Goal: Information Seeking & Learning: Learn about a topic

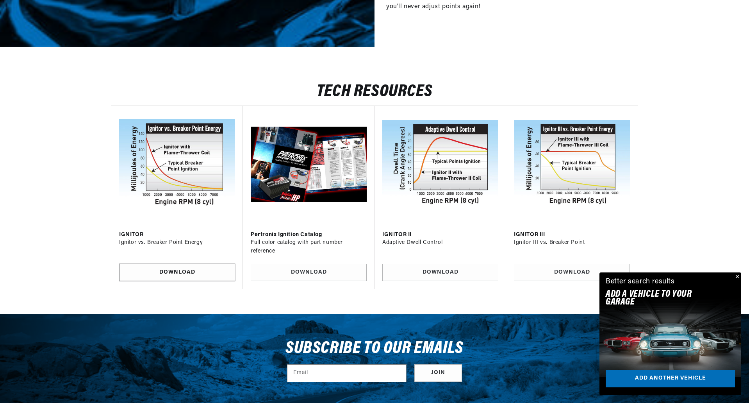
scroll to position [0, 292]
click at [167, 273] on link "Download" at bounding box center [177, 273] width 116 height 18
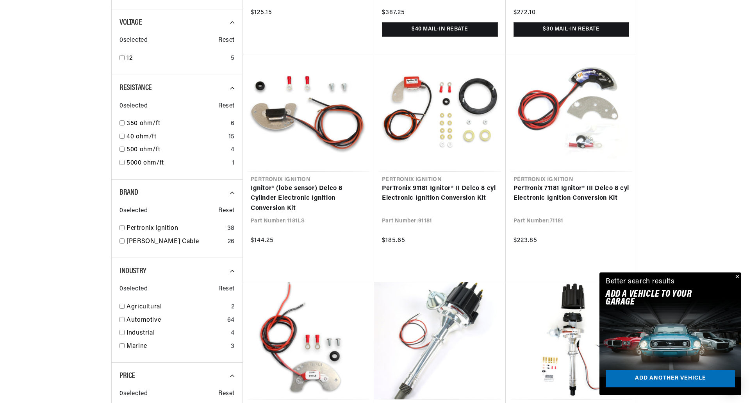
scroll to position [430, 0]
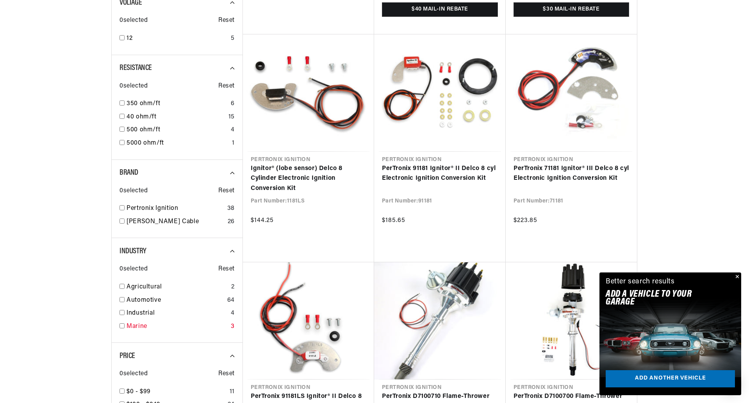
click at [124, 327] on input "checkbox" at bounding box center [122, 325] width 5 height 5
checkbox input "false"
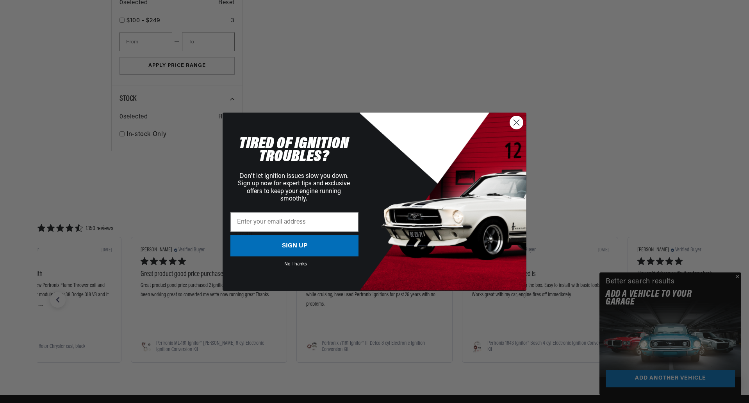
scroll to position [508, 0]
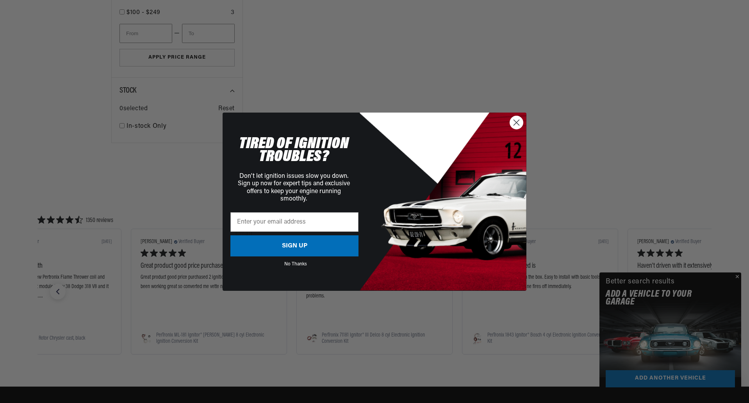
click at [519, 123] on circle "Close dialog" at bounding box center [516, 122] width 13 height 13
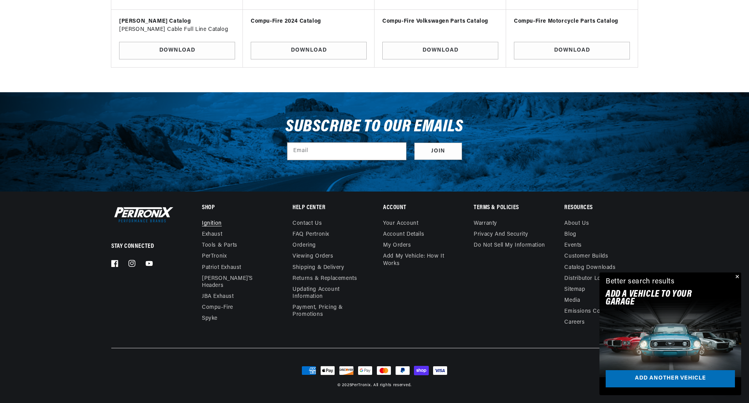
scroll to position [0, 0]
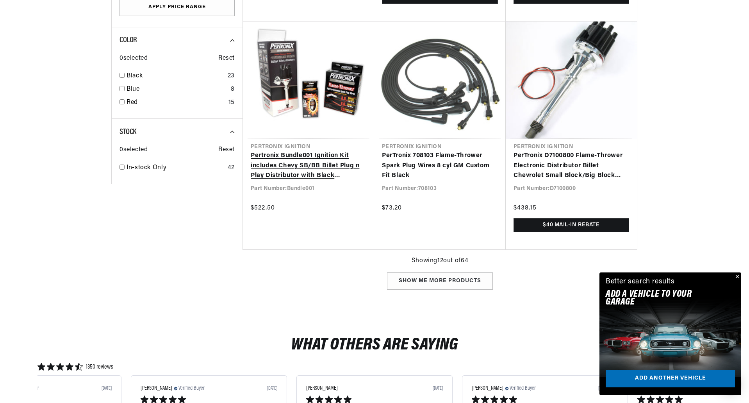
scroll to position [0, 292]
click at [287, 156] on link "Pertronix Bundle001 Ignition Kit includes Chevy SB/BB Billet Plug n Play Distri…" at bounding box center [309, 166] width 116 height 30
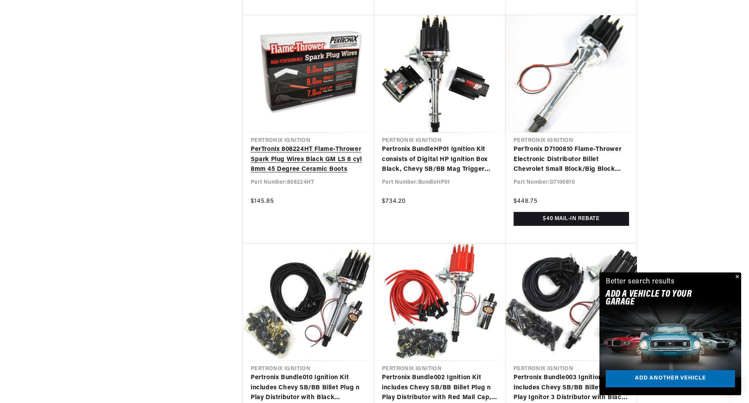
click at [290, 162] on link "PerTronix 808224HT Flame-Thrower Spark Plug Wires Black GM LS 8 cyl 8mm 45 Degr…" at bounding box center [309, 160] width 116 height 30
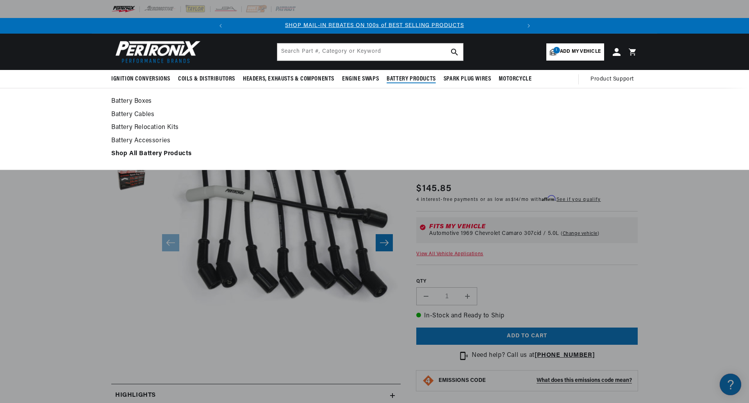
click at [415, 81] on span "Battery Products" at bounding box center [411, 79] width 49 height 8
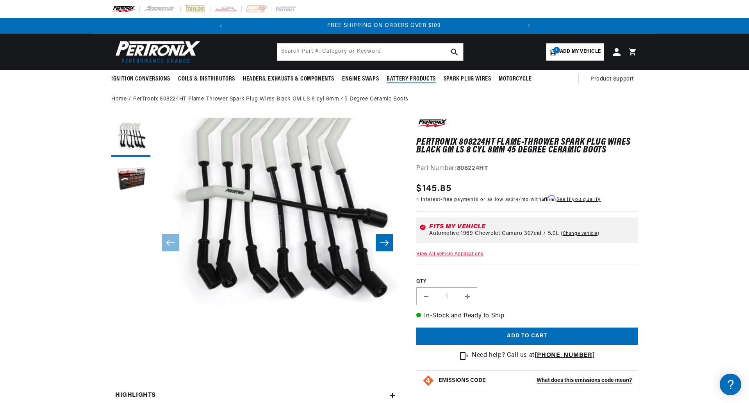
scroll to position [0, 292]
click at [398, 75] on span "Battery Products" at bounding box center [411, 79] width 49 height 8
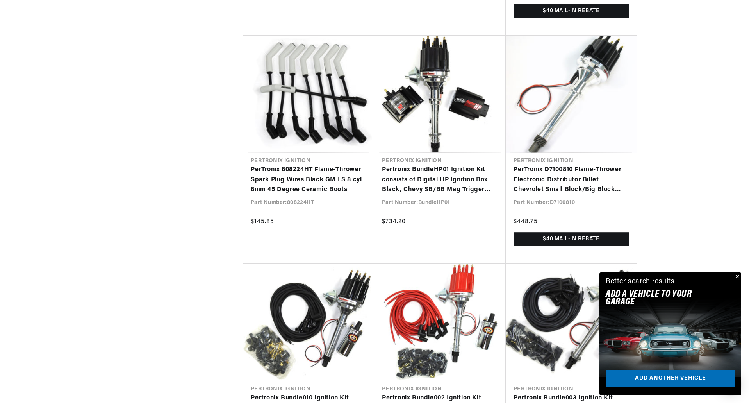
scroll to position [1133, 0]
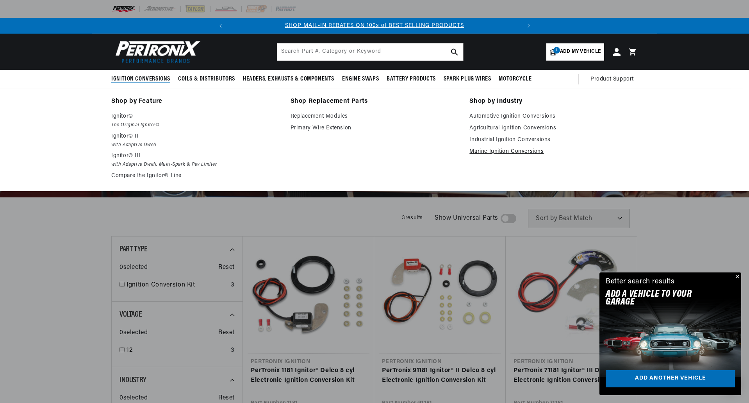
click at [495, 153] on link "Marine Ignition Conversions" at bounding box center [554, 151] width 168 height 9
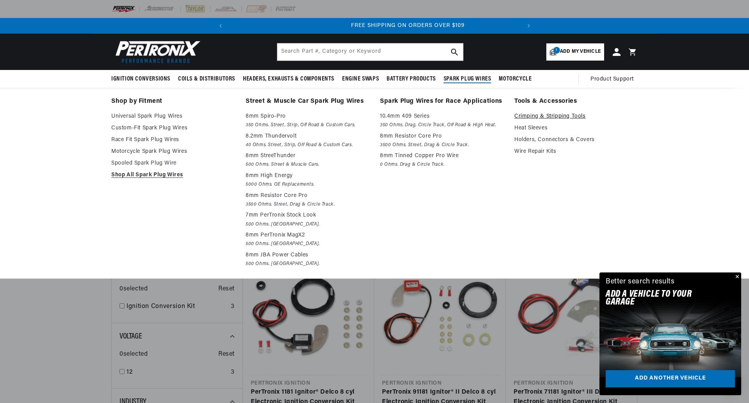
scroll to position [0, 292]
click at [535, 127] on link "Heat Sleeves" at bounding box center [576, 127] width 123 height 9
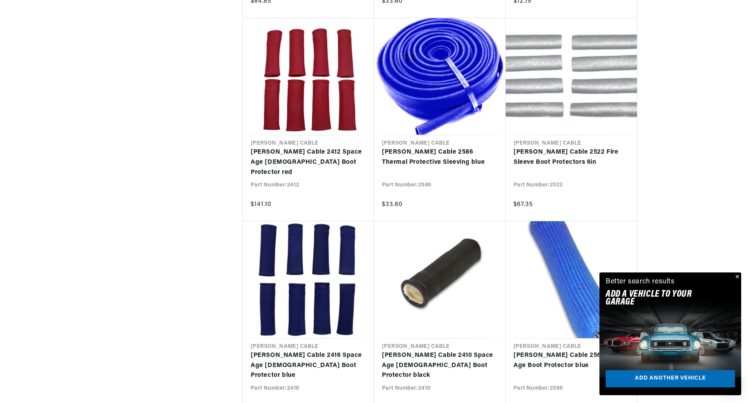
scroll to position [0, 292]
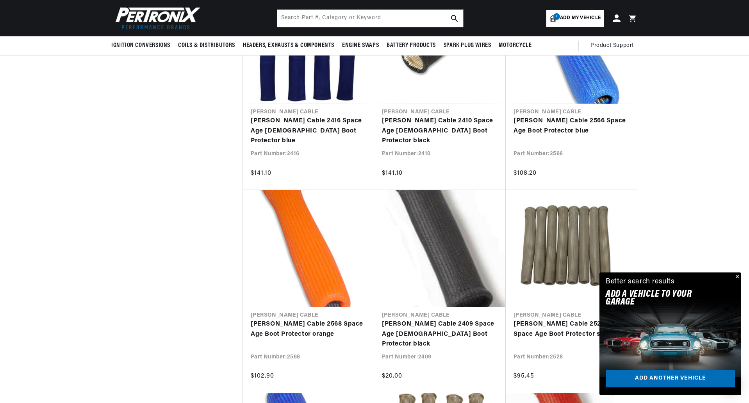
scroll to position [0, 292]
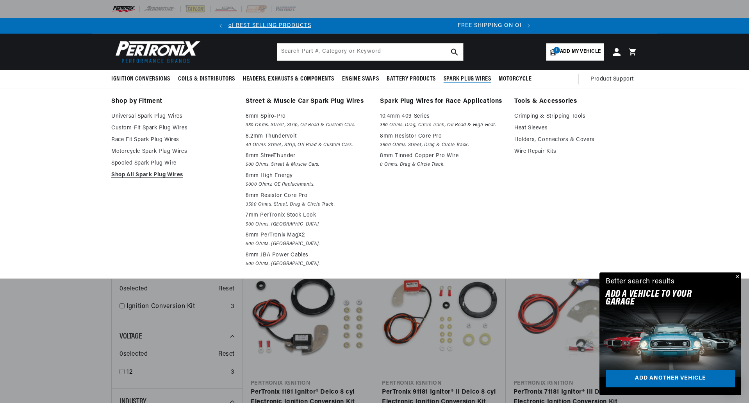
scroll to position [0, 292]
click at [157, 125] on link "Custom-Fit Spark Plug Wires" at bounding box center [172, 127] width 123 height 9
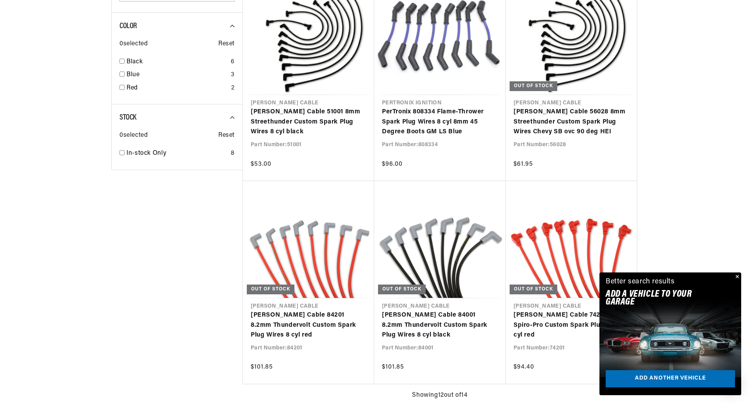
scroll to position [0, 292]
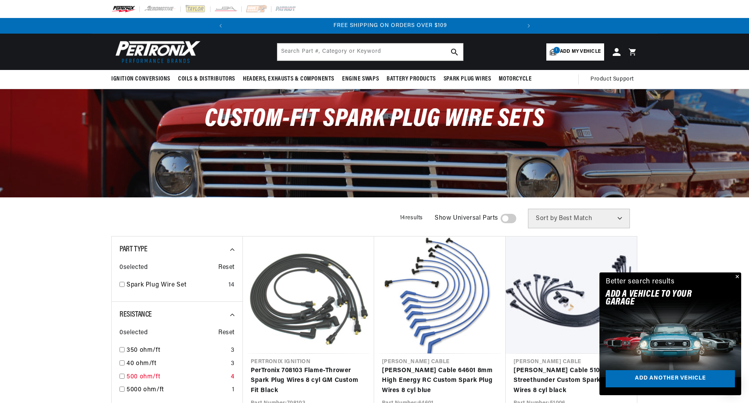
scroll to position [0, 292]
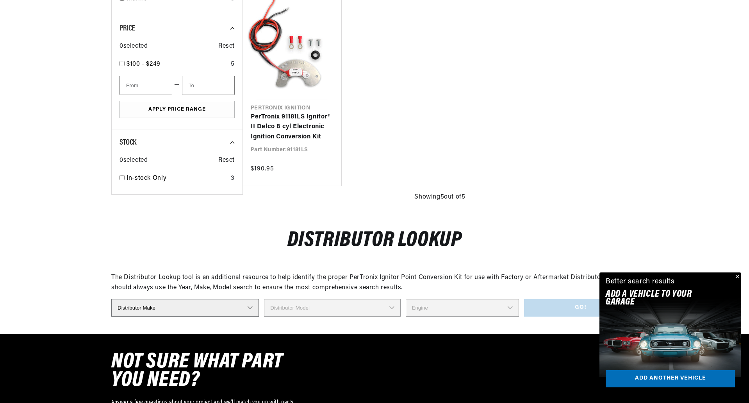
click at [252, 307] on select "Distributor Make Accel [PERSON_NAME] Autolite Bosch Century Chrysler Clark Colt…" at bounding box center [185, 308] width 148 height 18
select select "[PERSON_NAME]"
click at [111, 299] on select "Distributor Make Accel [PERSON_NAME] Autolite Bosch Century Chrysler Clark Colt…" at bounding box center [185, 308] width 148 height 18
click at [309, 312] on select "Distributor Model 381775 384193 980680 981659 3538701 23 Series (4 CYL) 23 Seri…" at bounding box center [333, 308] width 138 height 18
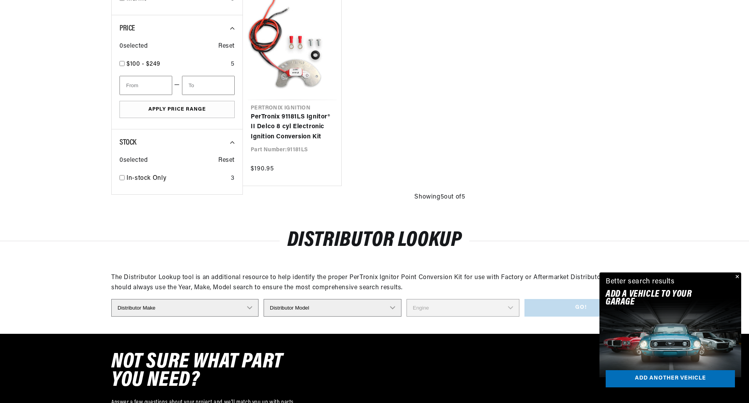
select select "381775"
click at [264, 299] on select "Distributor Model 381775 384193 980680 981659 3538701 23 Series (4 CYL) 23 Seri…" at bounding box center [333, 308] width 138 height 18
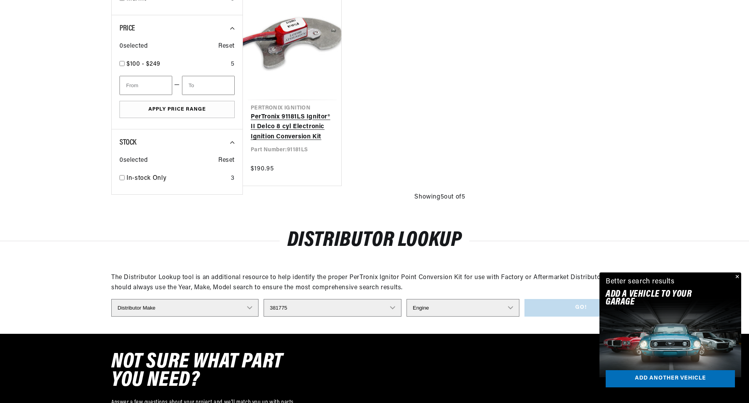
scroll to position [0, 0]
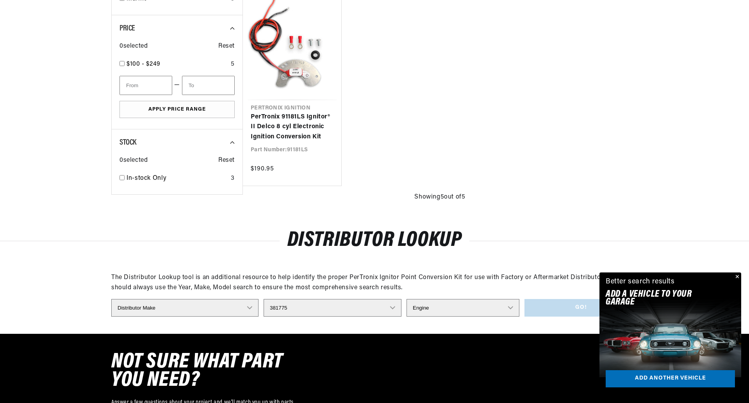
click at [516, 305] on select "Engine 8" at bounding box center [463, 308] width 113 height 18
select select "8"
click at [407, 299] on select "Engine 8" at bounding box center [463, 308] width 113 height 18
click at [567, 309] on button "Go!" at bounding box center [581, 308] width 113 height 18
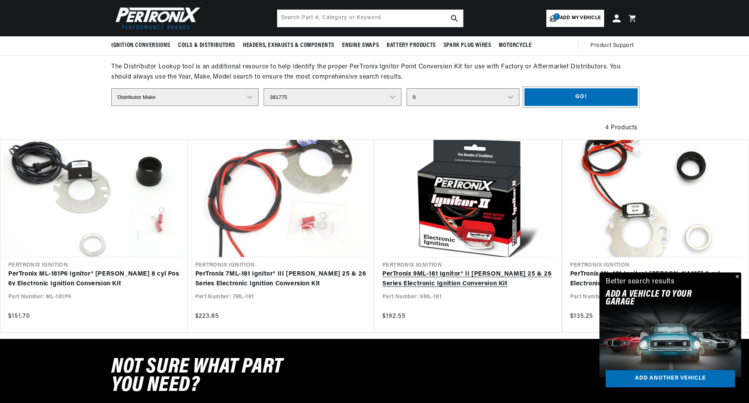
scroll to position [625, 0]
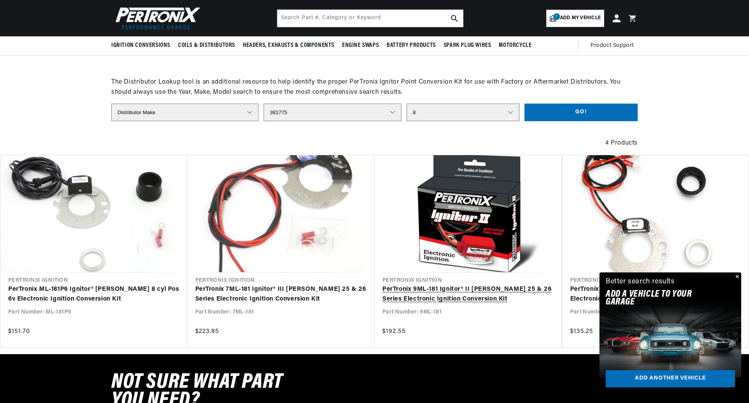
click at [431, 288] on link "PerTronix 9ML-181 Ignitor® II [PERSON_NAME] 25 & 26 Series Electronic Ignition …" at bounding box center [469, 294] width 172 height 20
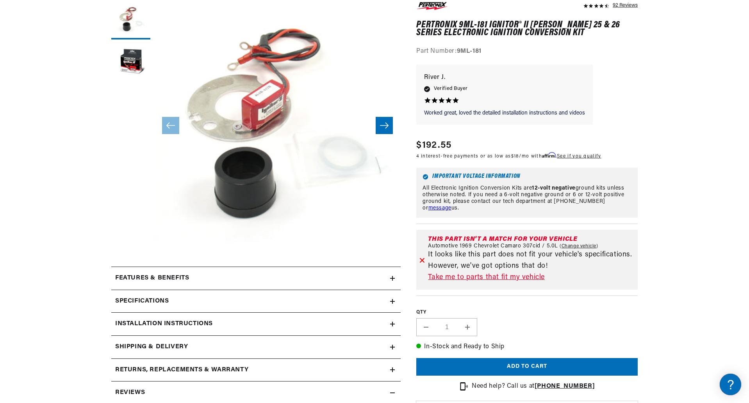
scroll to position [0, 292]
click at [422, 261] on icon at bounding box center [422, 260] width 4 height 4
click at [391, 278] on icon at bounding box center [392, 278] width 5 height 0
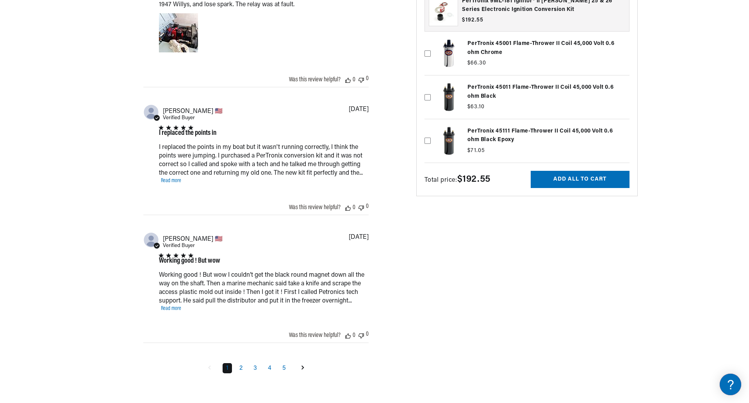
scroll to position [0, 0]
click at [176, 310] on link "Read more" at bounding box center [171, 309] width 20 height 6
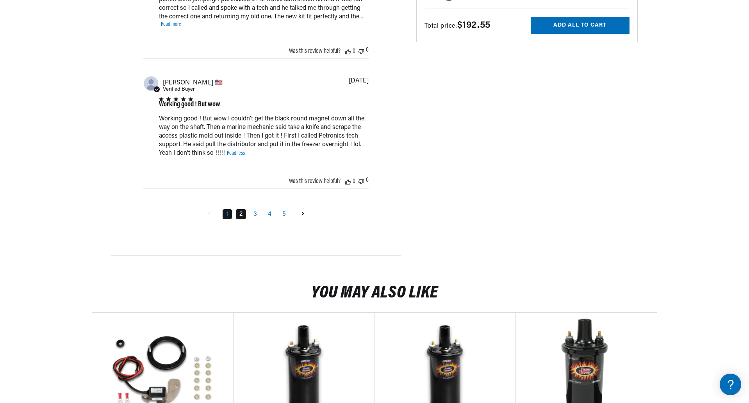
click at [240, 215] on link "2" at bounding box center [241, 214] width 10 height 10
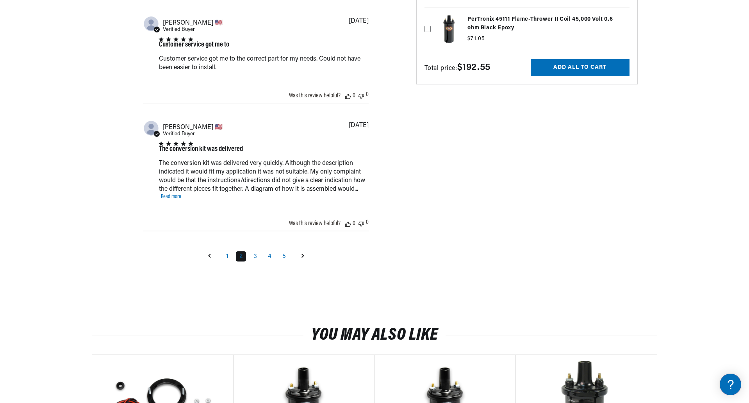
scroll to position [0, 292]
click at [258, 259] on link "3" at bounding box center [255, 256] width 11 height 10
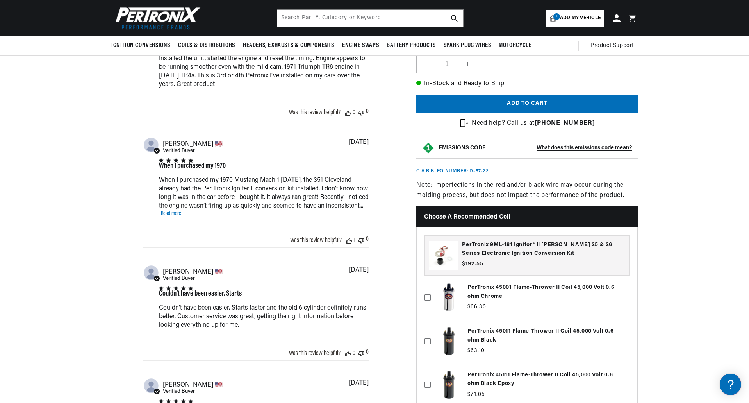
scroll to position [0, 0]
click at [208, 216] on div "When I purchased my 1970 Mustang Mach 1 ten years ago, the 351 Cleveland alread…" at bounding box center [264, 196] width 210 height 41
click at [181, 216] on link "Read more" at bounding box center [171, 214] width 20 height 6
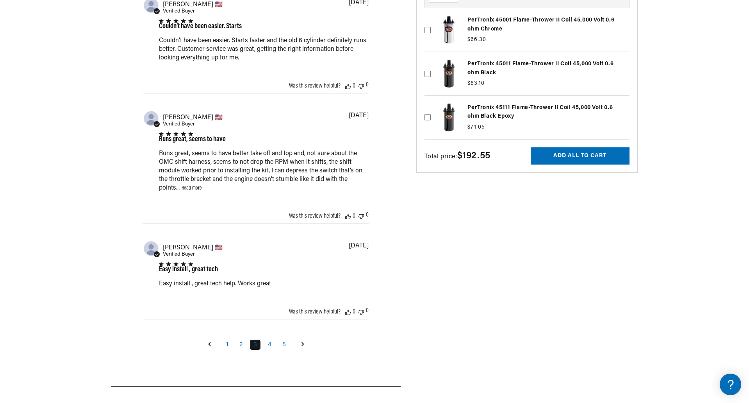
click at [187, 189] on link "Read more" at bounding box center [192, 188] width 20 height 6
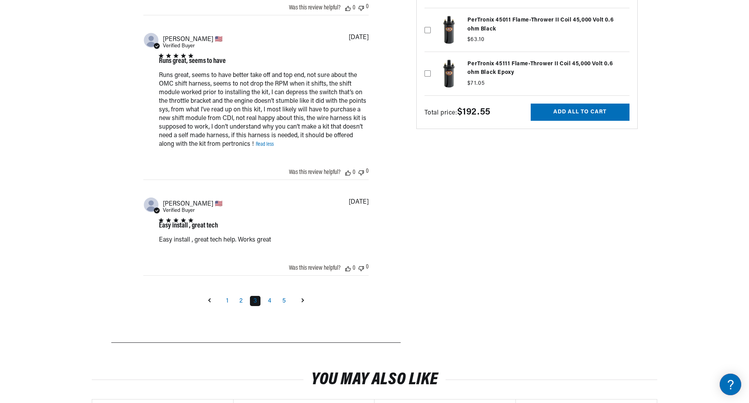
scroll to position [0, 292]
click at [270, 304] on link "4" at bounding box center [270, 301] width 11 height 10
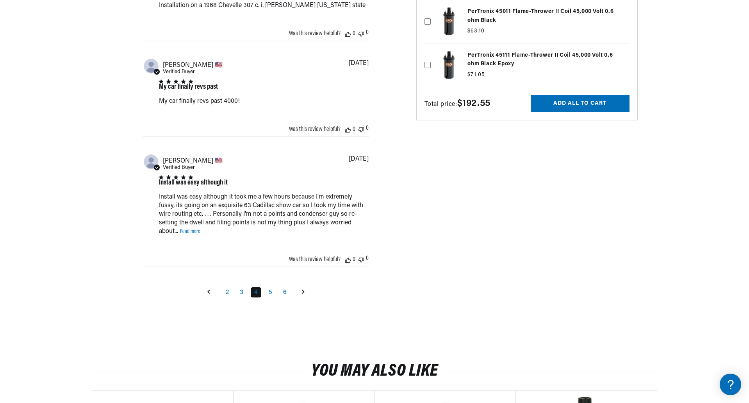
scroll to position [1269, 0]
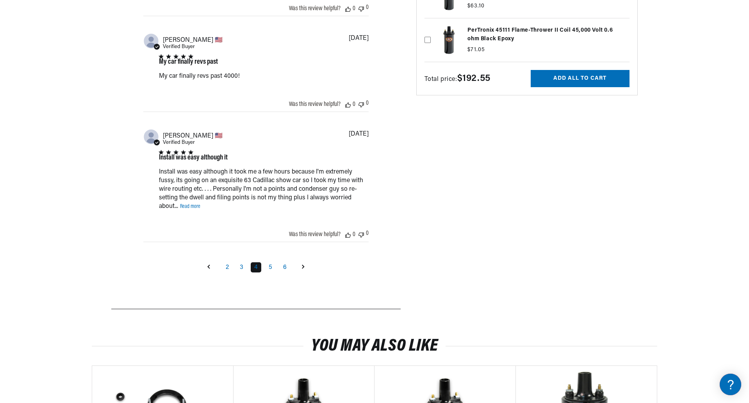
drag, startPoint x: 270, startPoint y: 268, endPoint x: 272, endPoint y: 272, distance: 4.8
click at [270, 268] on link "5" at bounding box center [270, 267] width 11 height 10
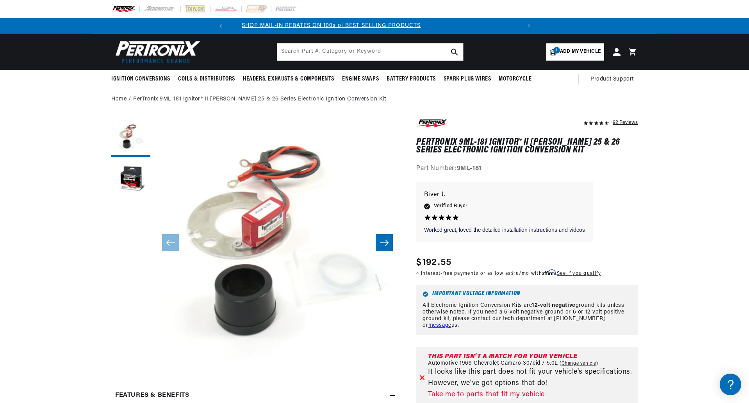
scroll to position [0, 0]
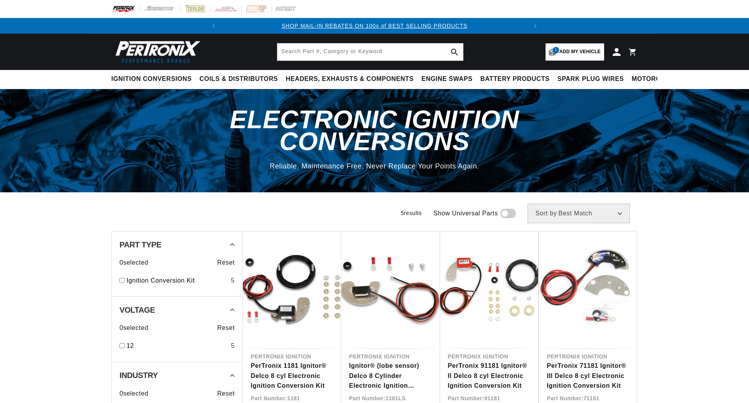
select select "Accel"
